Goal: Task Accomplishment & Management: Manage account settings

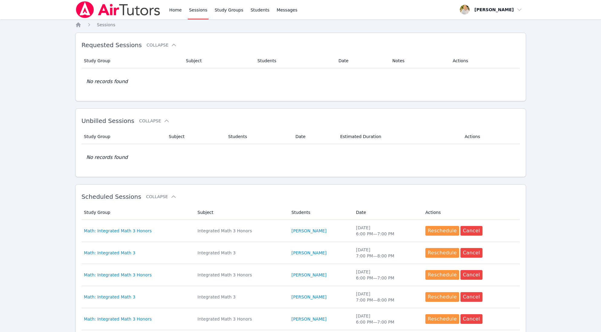
click at [193, 13] on link "Sessions" at bounding box center [198, 9] width 21 height 19
click at [196, 7] on link "Sessions" at bounding box center [198, 9] width 21 height 19
click at [201, 10] on link "Sessions" at bounding box center [198, 9] width 21 height 19
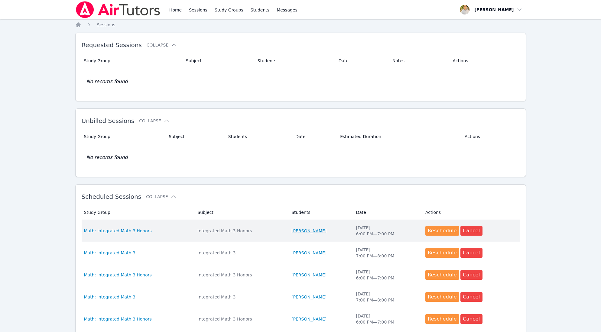
click at [315, 228] on link "[PERSON_NAME]" at bounding box center [308, 231] width 35 height 6
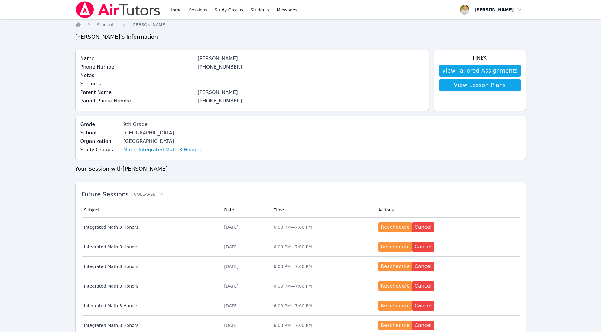
click at [196, 10] on link "Sessions" at bounding box center [198, 9] width 21 height 19
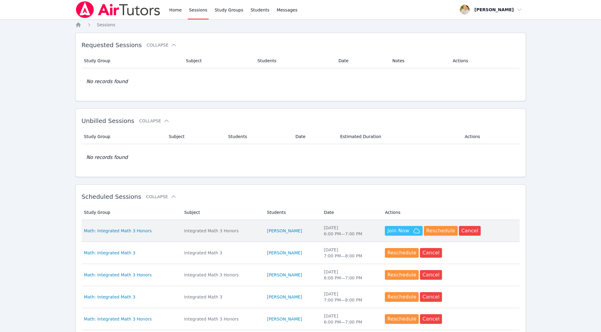
click at [398, 228] on span "Join Now" at bounding box center [398, 230] width 22 height 7
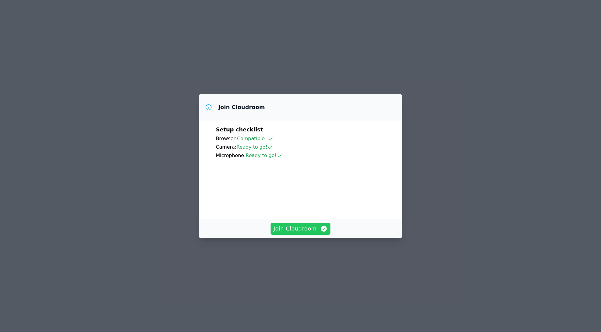
click at [300, 233] on span "Join Cloudroom" at bounding box center [301, 229] width 54 height 8
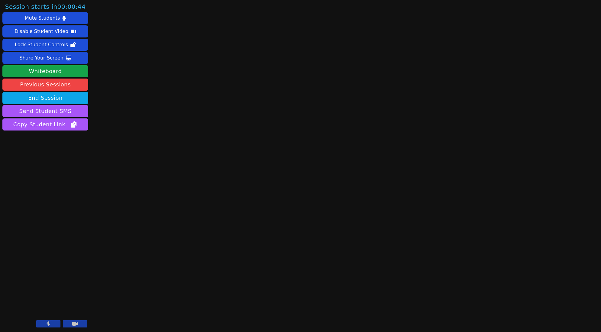
click at [54, 324] on button at bounding box center [48, 324] width 24 height 7
click at [37, 69] on button "Whiteboard" at bounding box center [45, 71] width 86 height 12
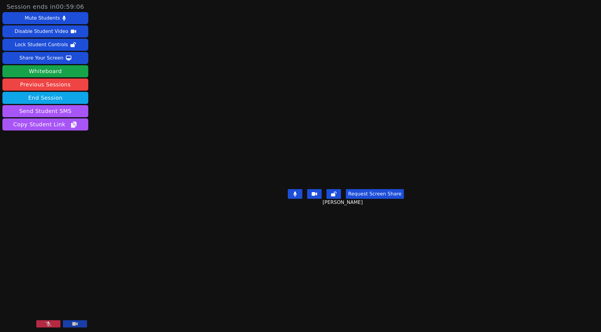
click at [55, 325] on button at bounding box center [48, 324] width 24 height 7
click at [452, 31] on main "[PERSON_NAME] Request Screen Share [PERSON_NAME]" at bounding box center [346, 166] width 248 height 332
drag, startPoint x: 452, startPoint y: 31, endPoint x: 482, endPoint y: 5, distance: 40.1
click at [462, 20] on main "[PERSON_NAME] Request Screen Share [PERSON_NAME]" at bounding box center [346, 166] width 248 height 332
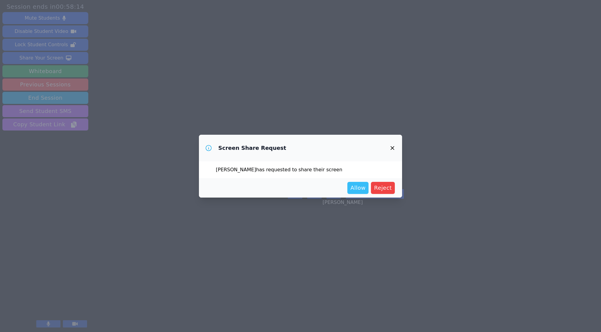
click at [360, 187] on span "Allow" at bounding box center [357, 188] width 15 height 8
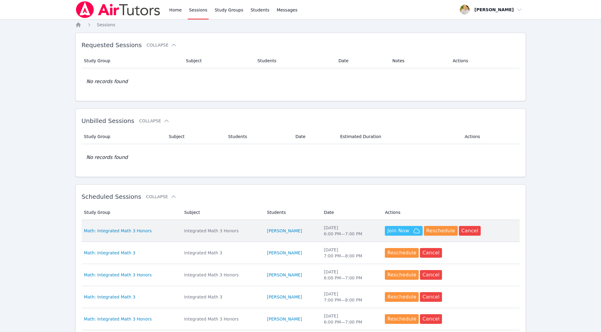
click at [403, 228] on span "Join Now" at bounding box center [398, 230] width 22 height 7
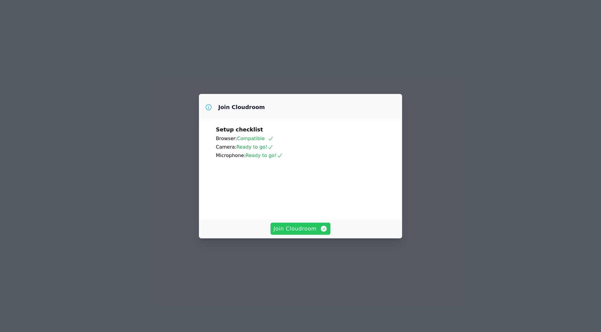
click at [312, 233] on span "Join Cloudroom" at bounding box center [301, 229] width 54 height 8
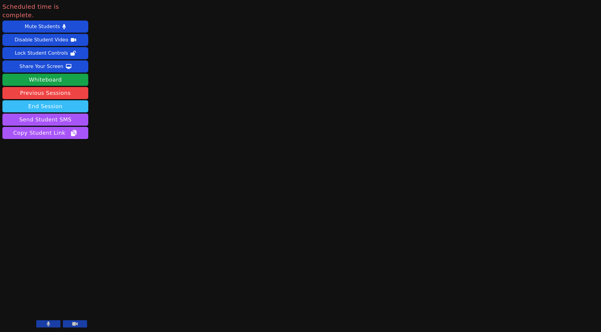
click at [65, 100] on button "End Session" at bounding box center [45, 106] width 86 height 12
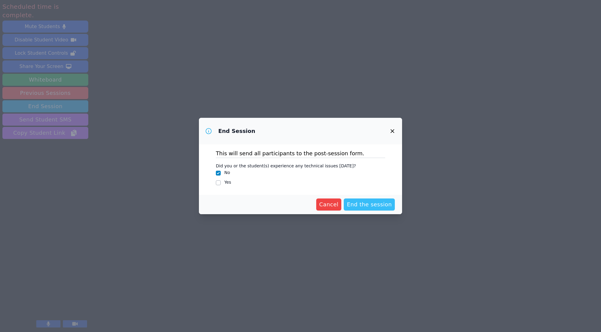
click at [382, 203] on span "End the session" at bounding box center [369, 204] width 45 height 8
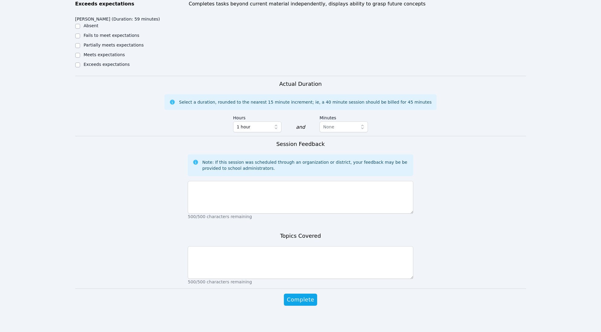
scroll to position [269, 0]
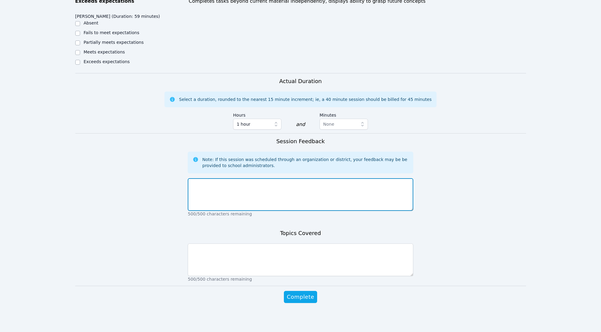
click at [310, 181] on textarea at bounding box center [301, 194] width 226 height 33
type textarea "went well, no issues. excellent."
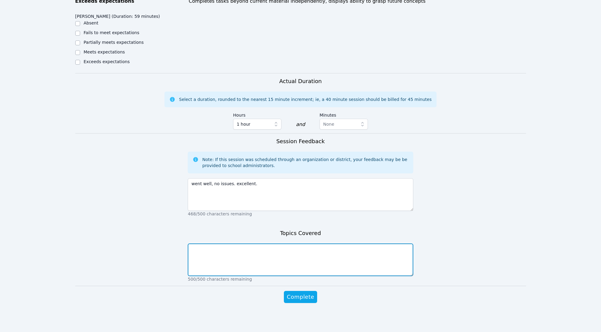
click at [298, 256] on textarea at bounding box center [301, 260] width 226 height 33
type textarea "Covered solving quadratics and zeros on graphs."
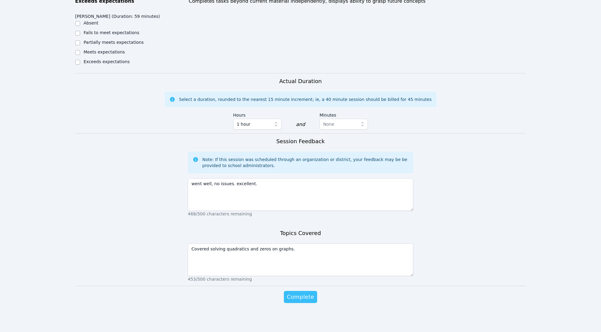
click at [305, 298] on span "Complete" at bounding box center [300, 297] width 27 height 8
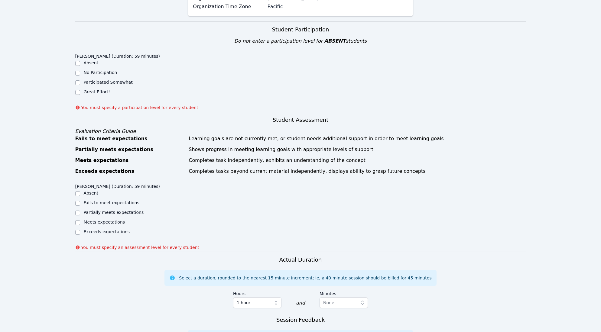
scroll to position [41, 0]
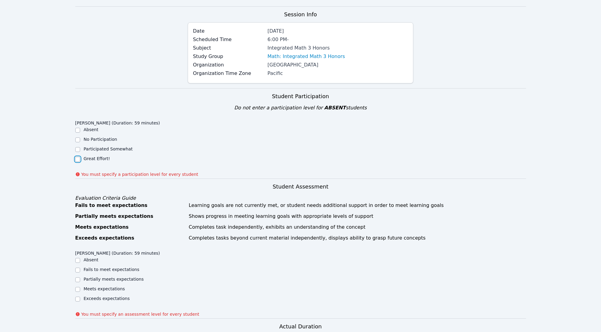
click at [78, 158] on input "Great Effort!" at bounding box center [77, 159] width 5 height 5
checkbox input "true"
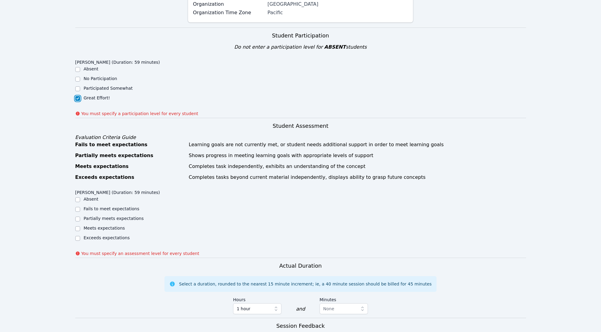
scroll to position [126, 0]
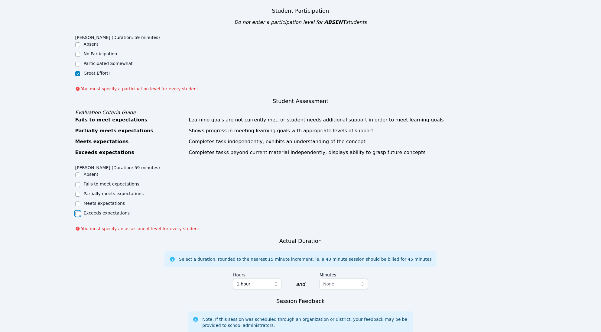
click at [79, 214] on input "Exceeds expectations" at bounding box center [77, 213] width 5 height 5
checkbox input "true"
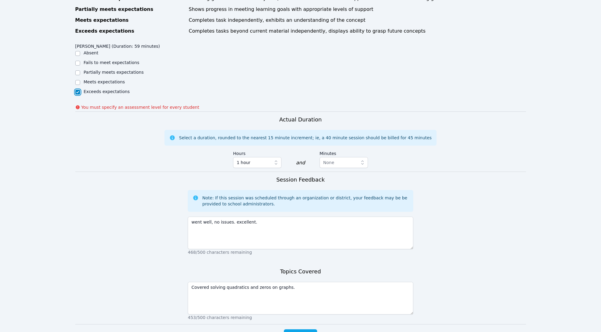
scroll to position [286, 0]
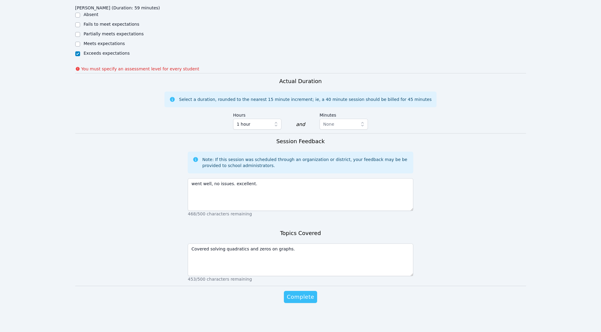
click at [301, 295] on span "Complete" at bounding box center [300, 297] width 27 height 8
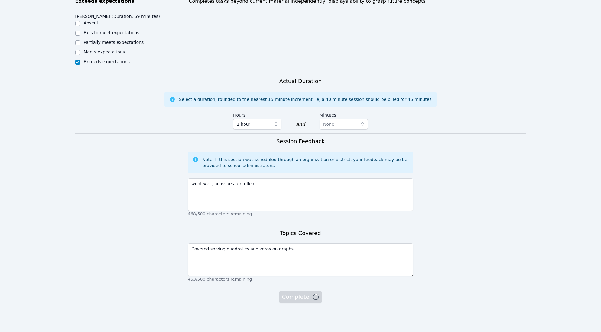
scroll to position [269, 0]
